Goal: Transaction & Acquisition: Purchase product/service

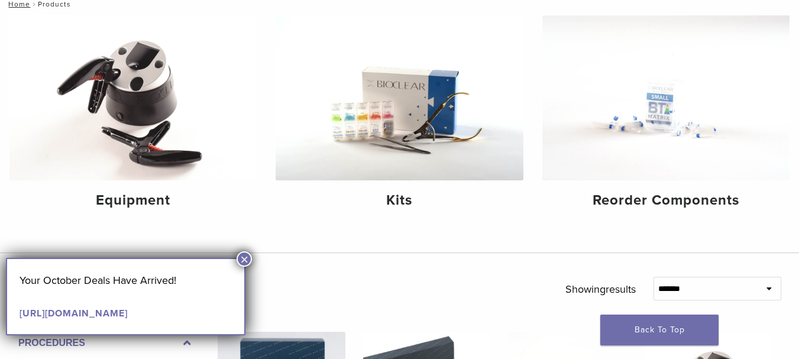
scroll to position [151, 0]
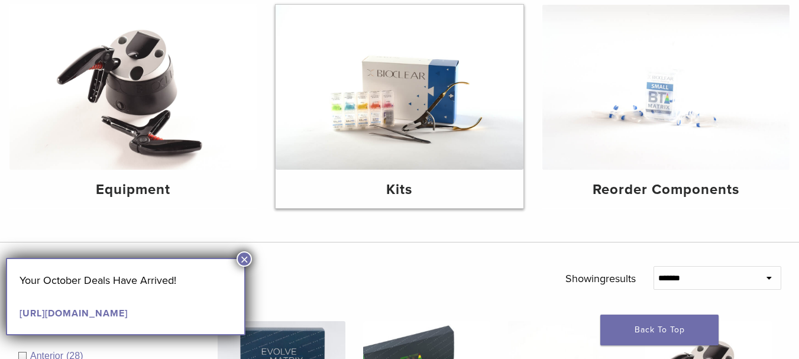
click at [411, 111] on img at bounding box center [399, 87] width 247 height 165
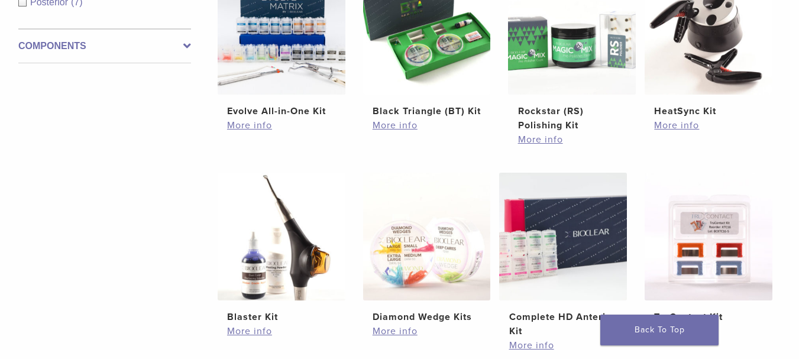
scroll to position [282, 0]
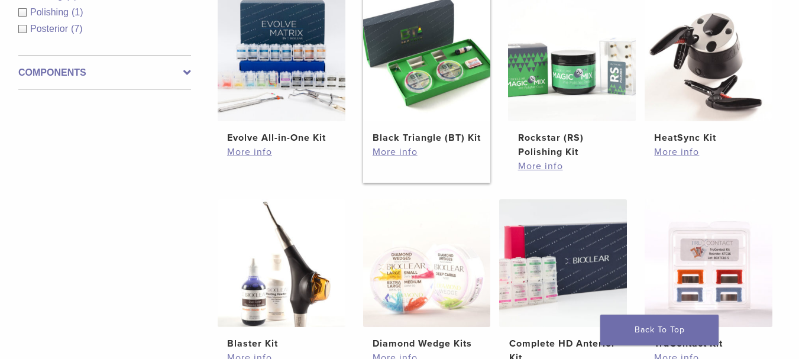
click at [433, 79] on img at bounding box center [427, 57] width 128 height 128
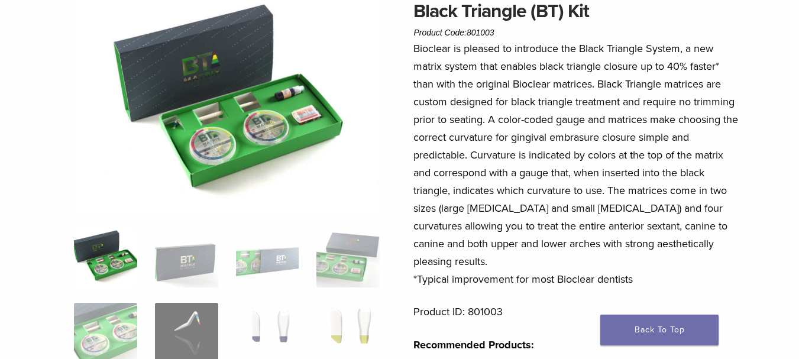
scroll to position [115, 0]
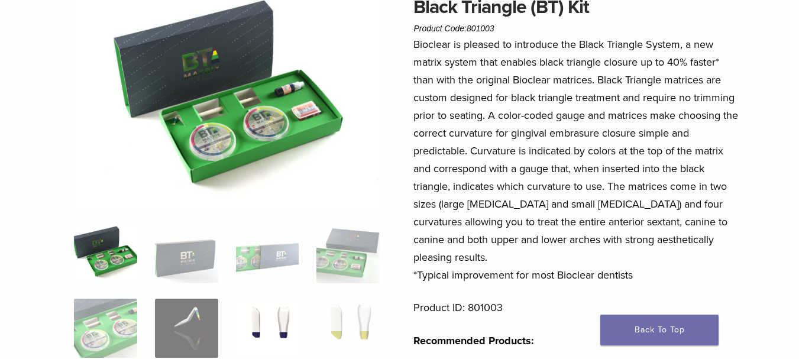
click at [282, 317] on img at bounding box center [267, 328] width 63 height 59
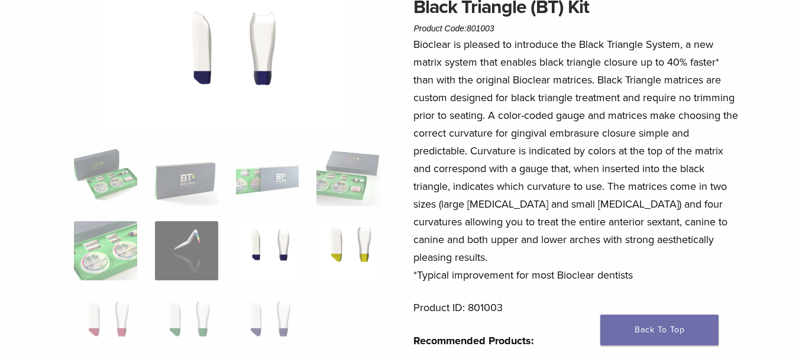
click at [328, 248] on img at bounding box center [348, 250] width 63 height 59
click at [362, 244] on img at bounding box center [348, 250] width 63 height 59
click at [270, 329] on img at bounding box center [267, 325] width 63 height 59
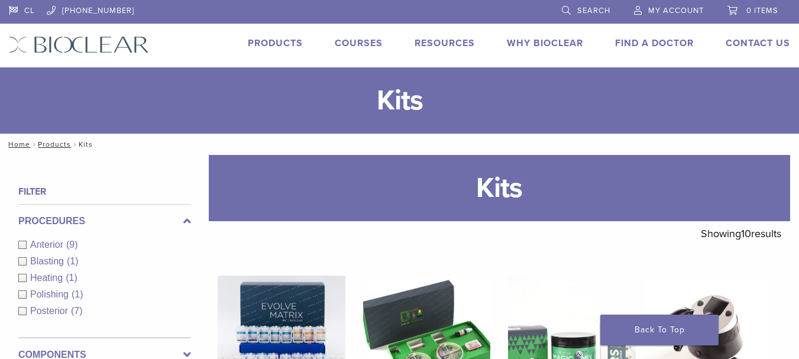
scroll to position [282, 0]
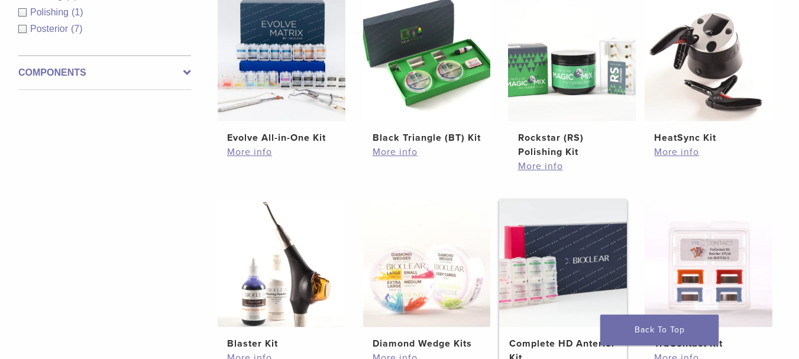
click at [558, 272] on img at bounding box center [563, 263] width 128 height 128
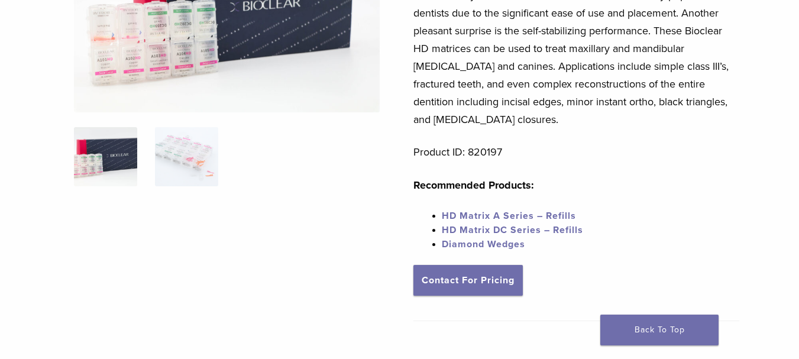
scroll to position [201, 0]
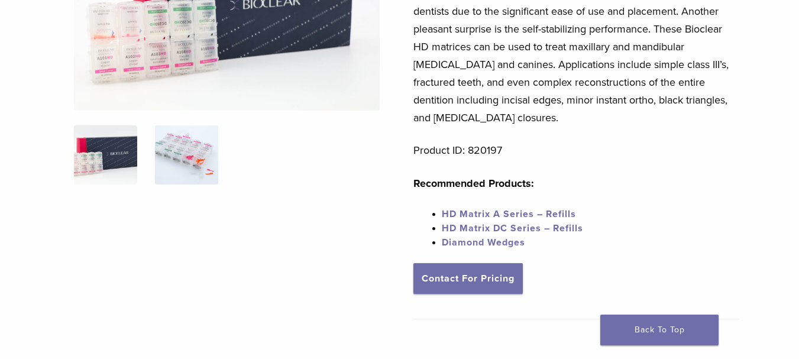
click at [188, 157] on img at bounding box center [186, 154] width 63 height 59
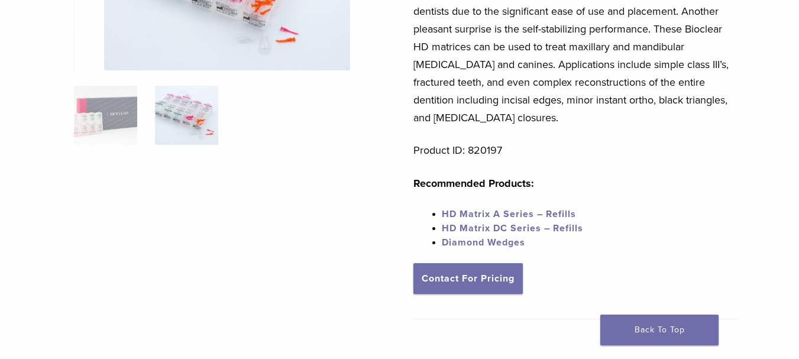
scroll to position [88, 0]
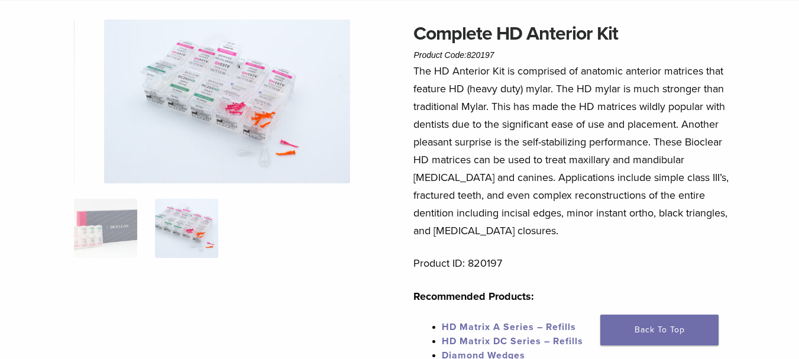
click at [249, 125] on img at bounding box center [227, 102] width 246 height 164
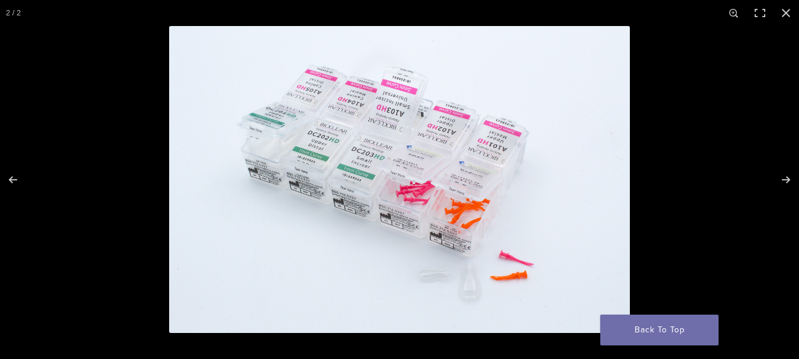
click at [524, 250] on img "Full screen image" at bounding box center [399, 179] width 461 height 307
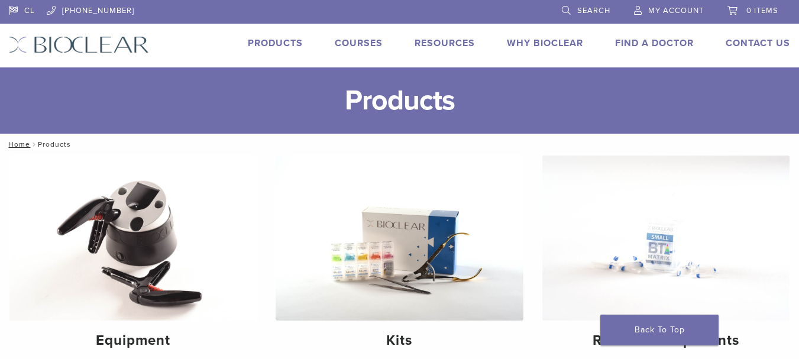
scroll to position [151, 0]
